Goal: Register for event/course

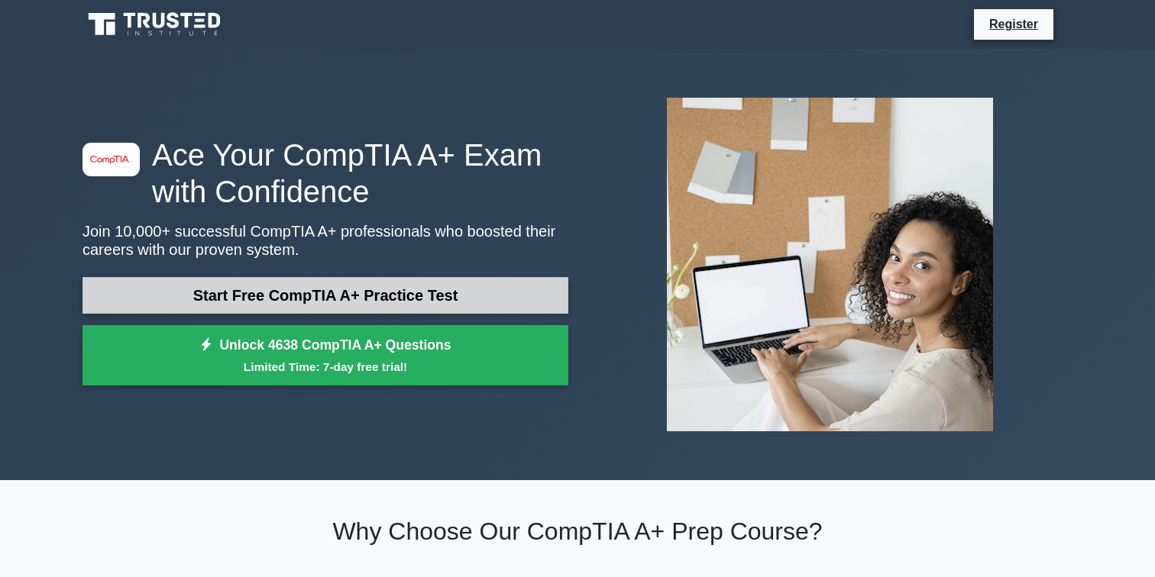
click at [366, 302] on link "Start Free CompTIA A+ Practice Test" at bounding box center [325, 295] width 486 height 37
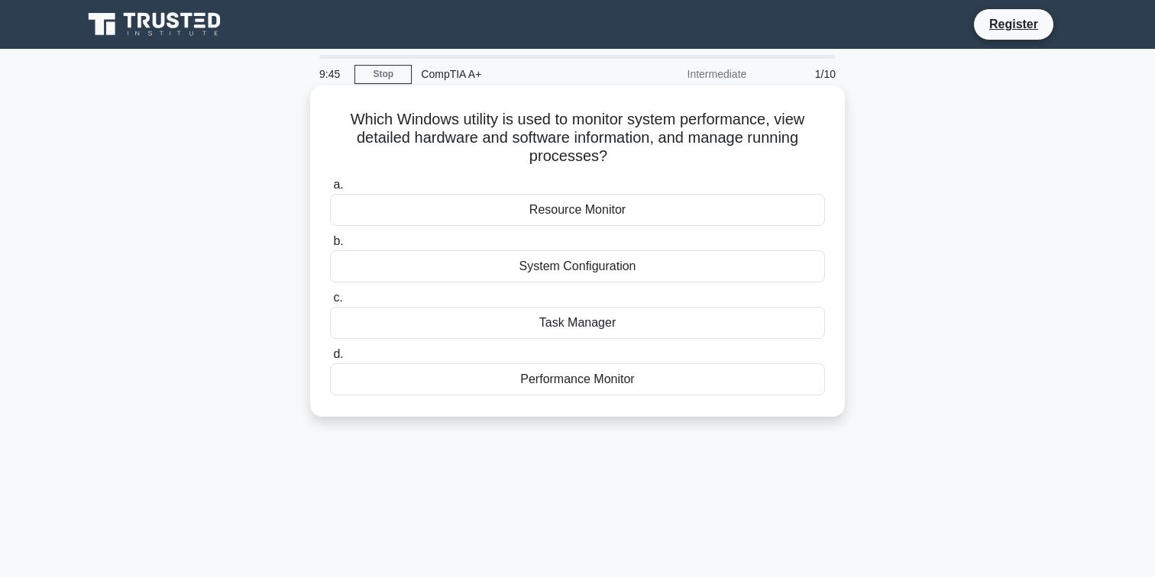
click at [530, 370] on div "Performance Monitor" at bounding box center [577, 380] width 495 height 32
click at [330, 360] on input "d. Performance Monitor" at bounding box center [330, 355] width 0 height 10
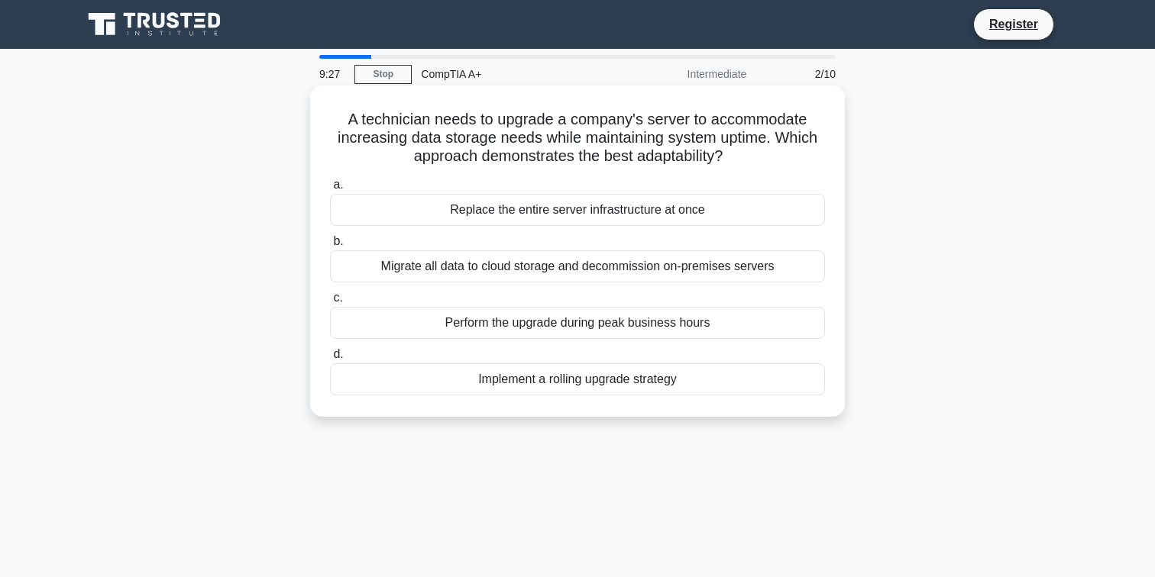
click at [532, 383] on div "Implement a rolling upgrade strategy" at bounding box center [577, 380] width 495 height 32
click at [330, 360] on input "d. Implement a rolling upgrade strategy" at bounding box center [330, 355] width 0 height 10
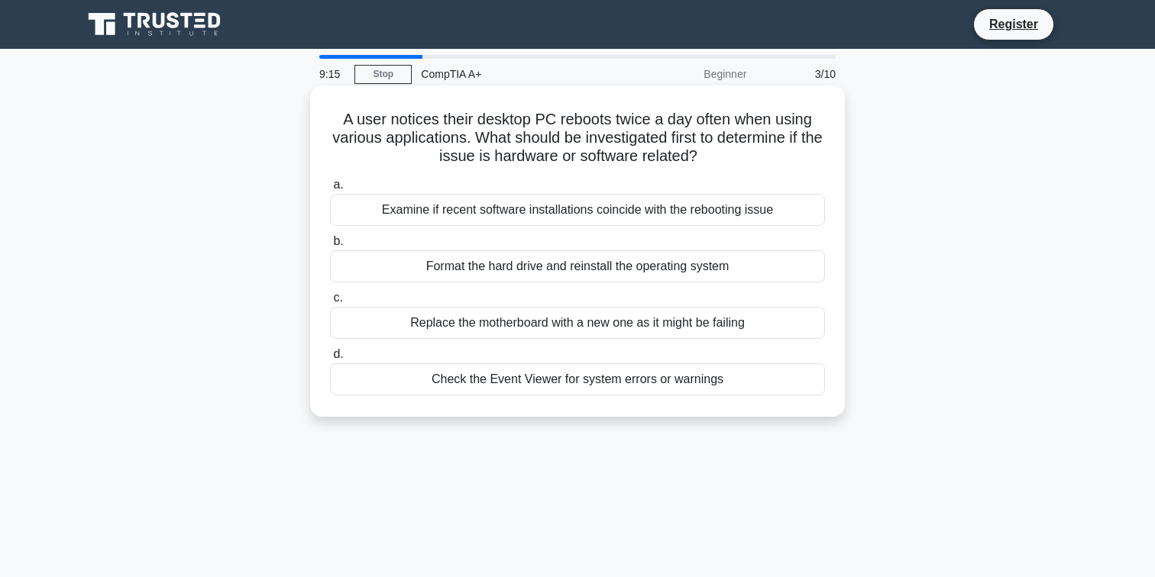
click at [454, 384] on div "Check the Event Viewer for system errors or warnings" at bounding box center [577, 380] width 495 height 32
click at [330, 360] on input "d. Check the Event Viewer for system errors or warnings" at bounding box center [330, 355] width 0 height 10
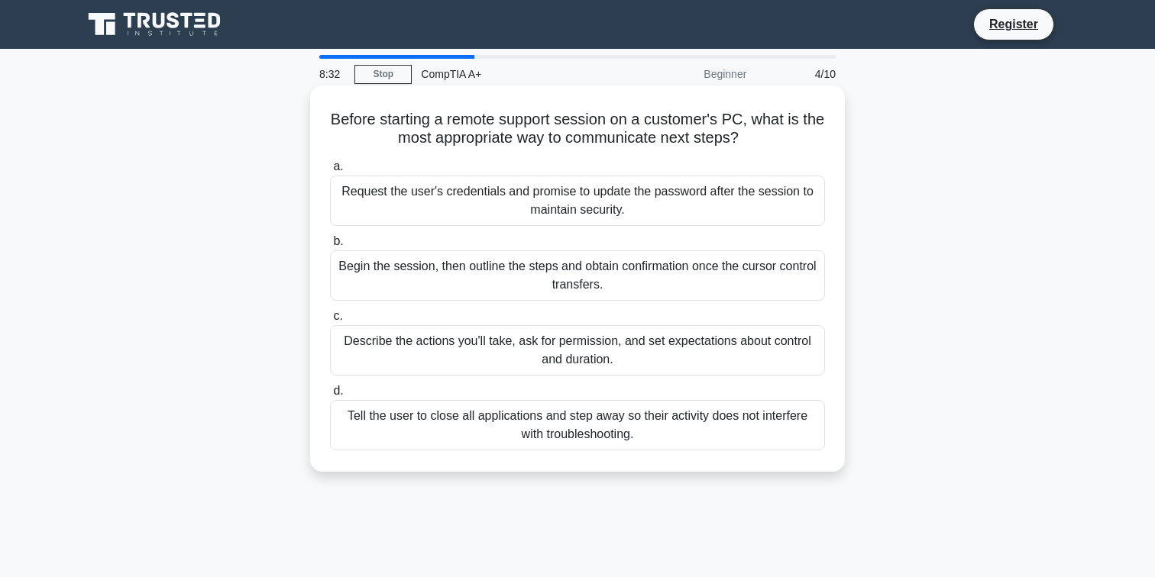
click at [390, 344] on div "Describe the actions you'll take, ask for permission, and set expectations abou…" at bounding box center [577, 350] width 495 height 50
click at [330, 322] on input "c. Describe the actions you'll take, ask for permission, and set expectations a…" at bounding box center [330, 317] width 0 height 10
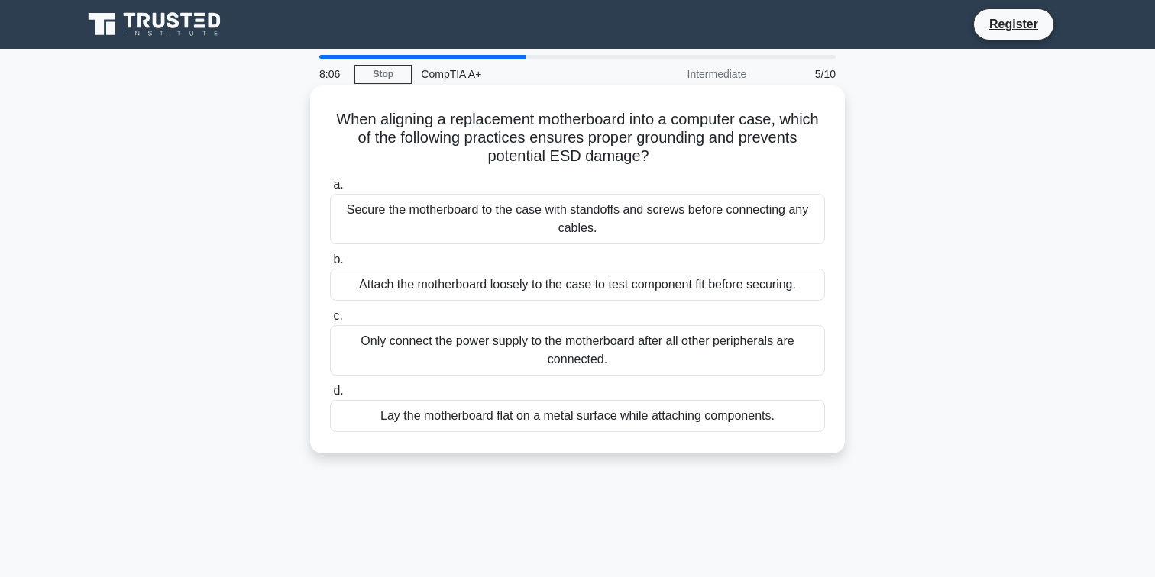
click at [352, 224] on div "Secure the motherboard to the case with standoffs and screws before connecting …" at bounding box center [577, 219] width 495 height 50
click at [330, 190] on input "a. Secure the motherboard to the case with standoffs and screws before connecti…" at bounding box center [330, 185] width 0 height 10
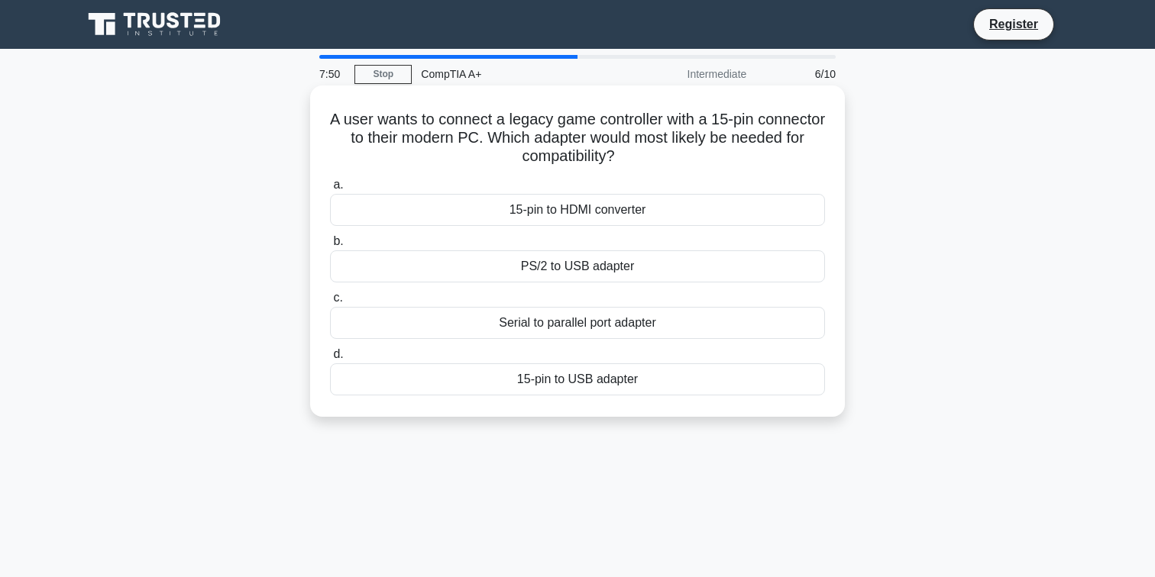
click at [454, 269] on div "PS/2 to USB adapter" at bounding box center [577, 267] width 495 height 32
click at [330, 247] on input "b. PS/2 to USB adapter" at bounding box center [330, 242] width 0 height 10
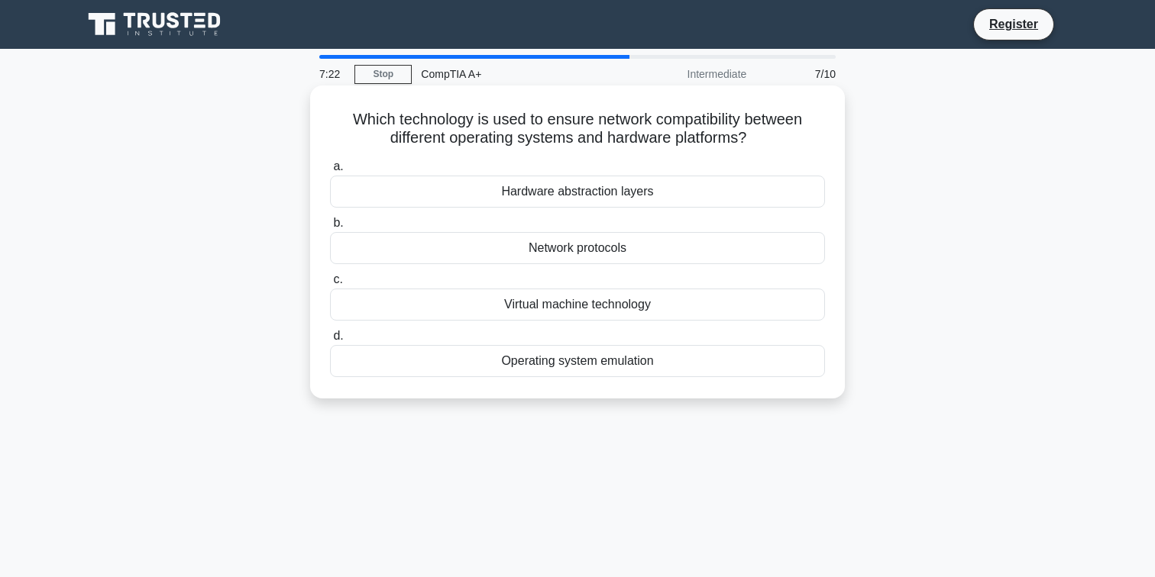
click at [438, 240] on div "Network protocols" at bounding box center [577, 248] width 495 height 32
click at [330, 228] on input "b. Network protocols" at bounding box center [330, 223] width 0 height 10
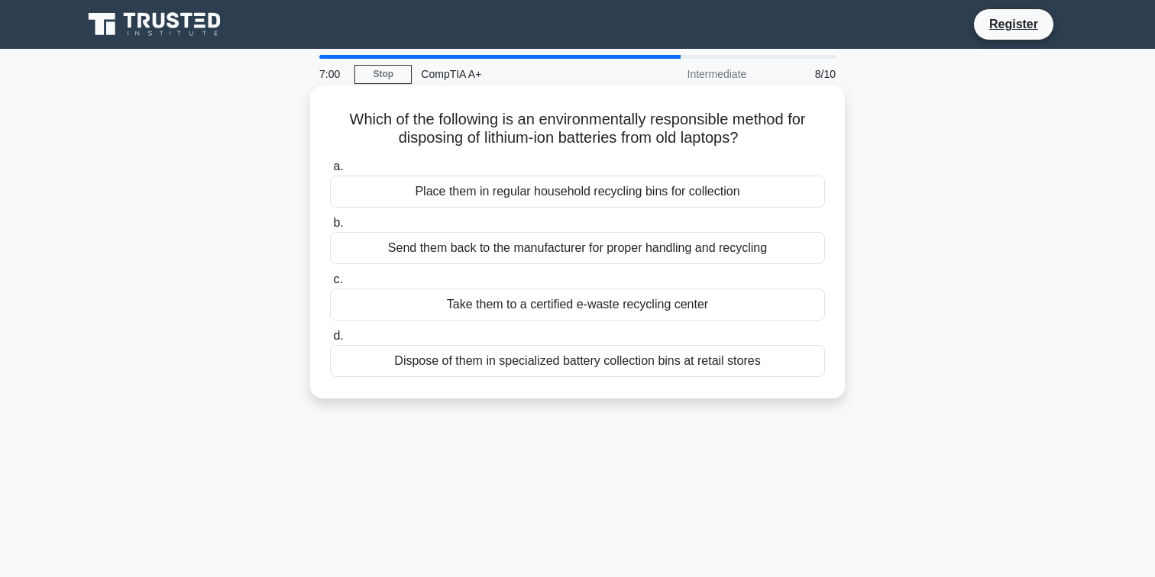
click at [411, 306] on div "Take them to a certified e-waste recycling center" at bounding box center [577, 305] width 495 height 32
click at [330, 285] on input "c. Take them to a certified e-waste recycling center" at bounding box center [330, 280] width 0 height 10
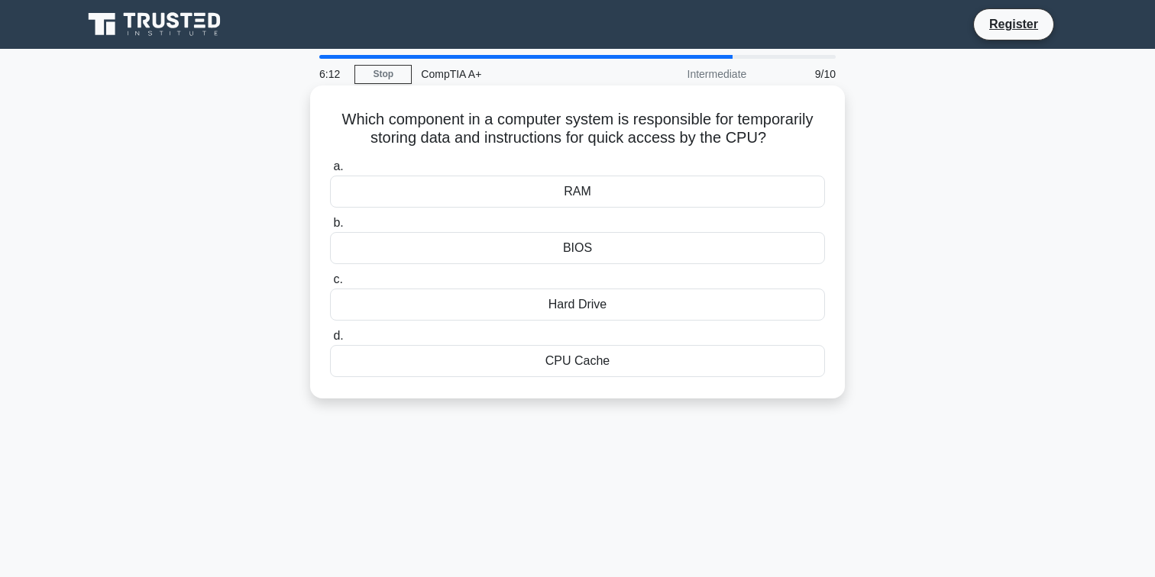
click at [454, 197] on div "RAM" at bounding box center [577, 192] width 495 height 32
click at [330, 172] on input "a. RAM" at bounding box center [330, 167] width 0 height 10
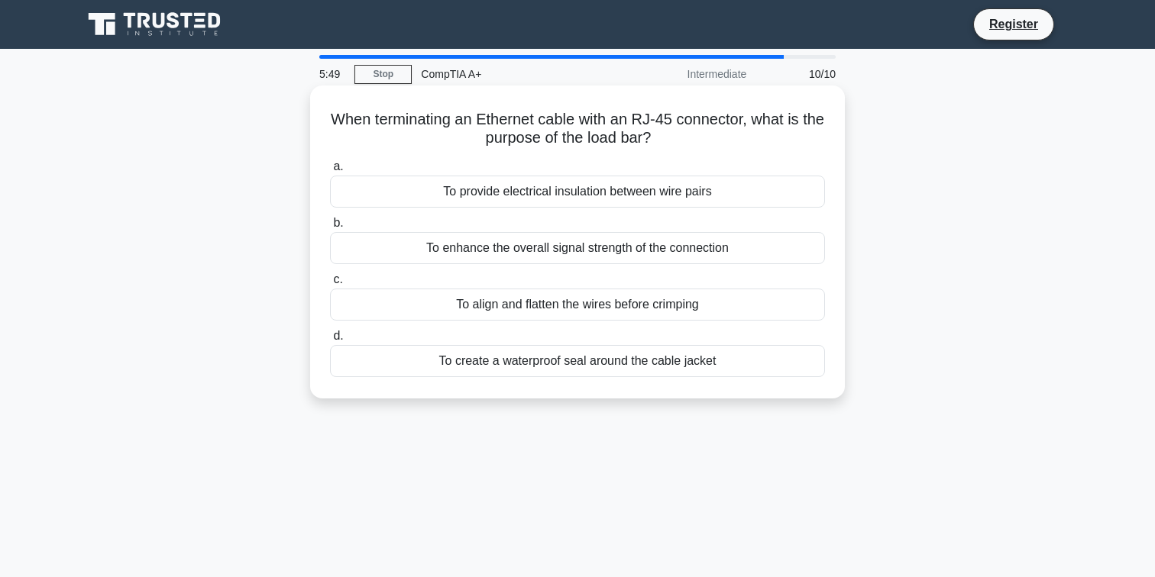
click at [391, 297] on div "To align and flatten the wires before crimping" at bounding box center [577, 305] width 495 height 32
click at [330, 285] on input "c. To align and flatten the wires before crimping" at bounding box center [330, 280] width 0 height 10
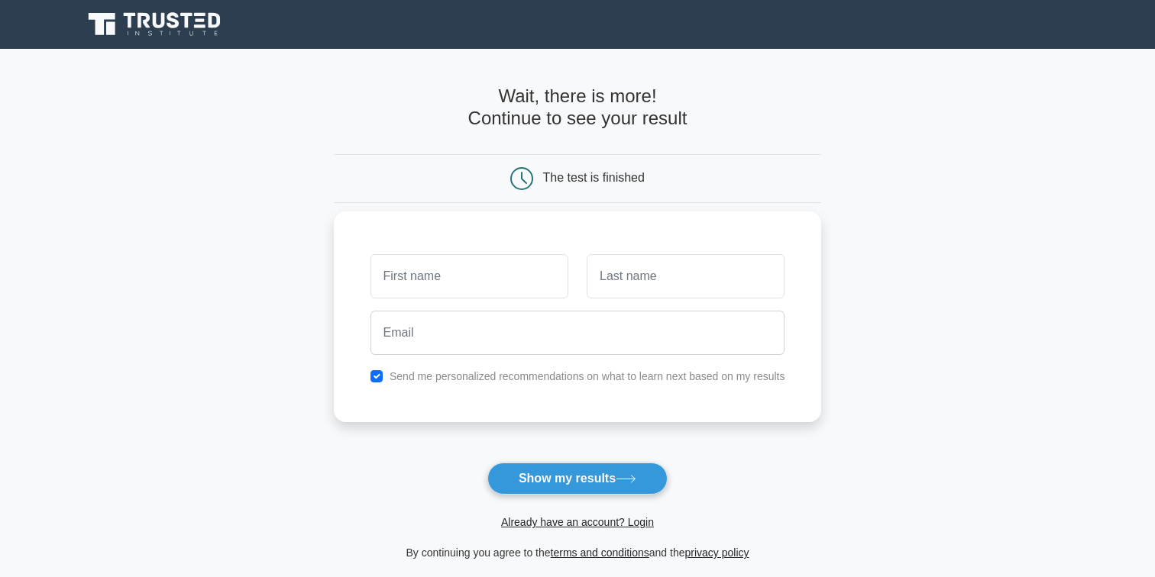
click at [380, 379] on input "checkbox" at bounding box center [376, 376] width 12 height 12
checkbox input "false"
click at [553, 461] on form "Wait, there is more! Continue to see your result The test is finished and the" at bounding box center [578, 324] width 488 height 477
click at [558, 474] on button "Show my results" at bounding box center [577, 479] width 180 height 32
click at [554, 474] on button "Show my results" at bounding box center [577, 479] width 180 height 32
